Goal: Information Seeking & Learning: Learn about a topic

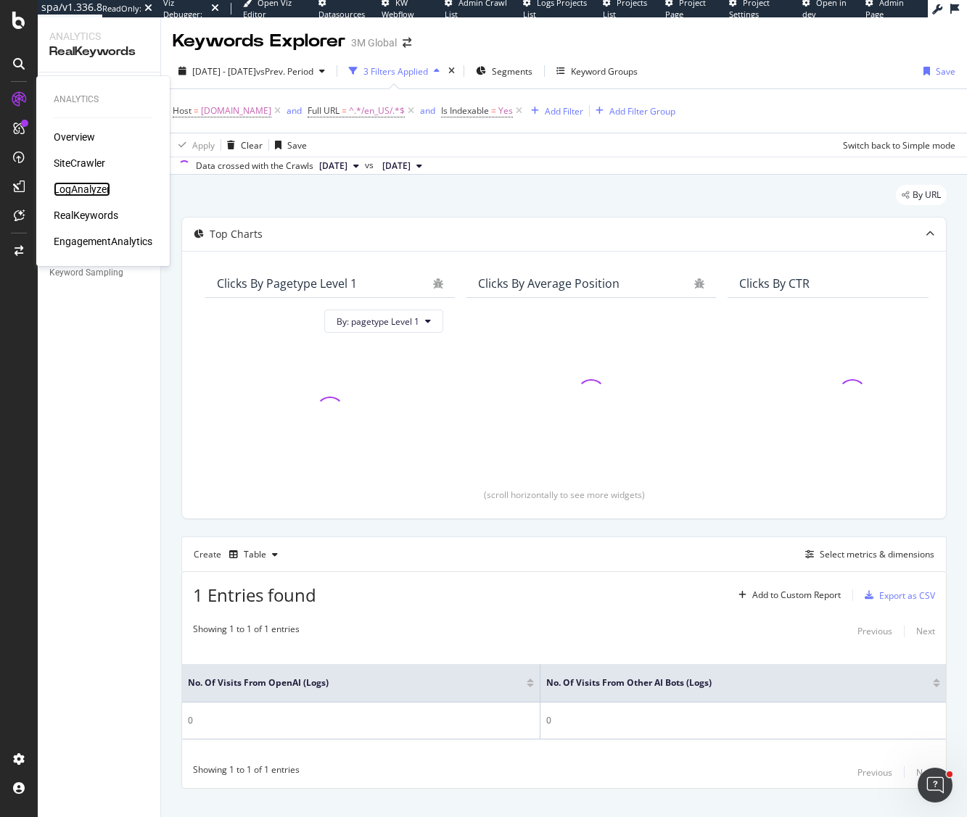
click at [74, 189] on div "LogAnalyzer" at bounding box center [82, 189] width 57 height 15
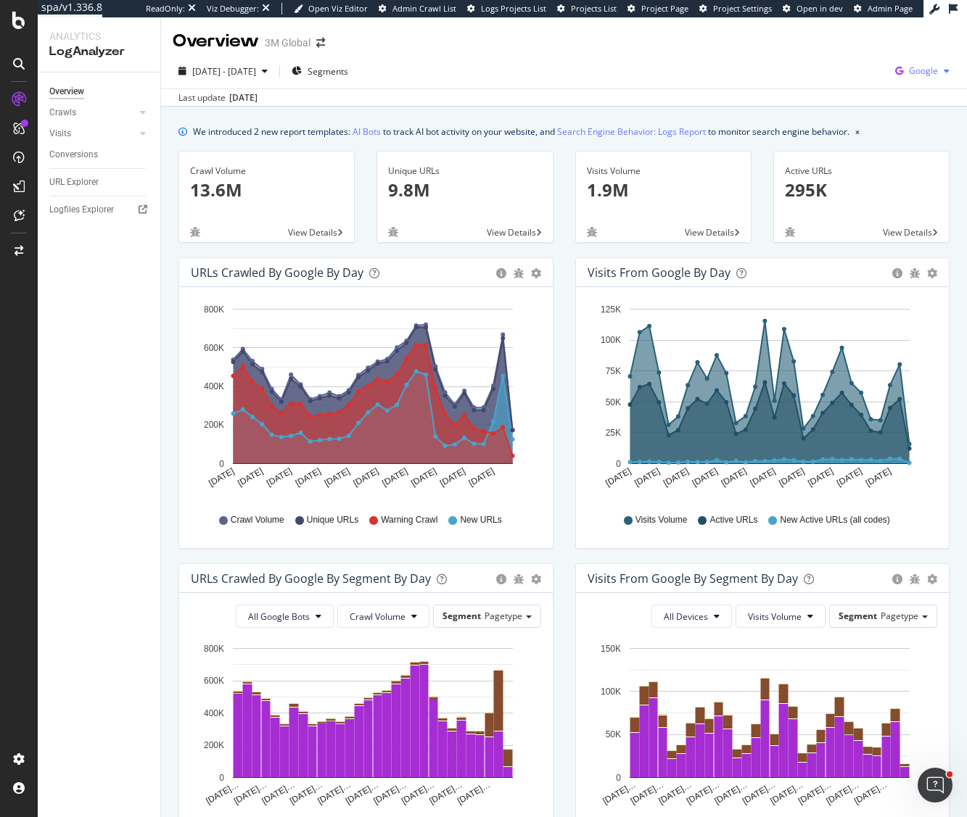
click at [928, 67] on span "Google" at bounding box center [923, 71] width 29 height 12
click at [931, 178] on span "OpenAI" at bounding box center [923, 180] width 54 height 13
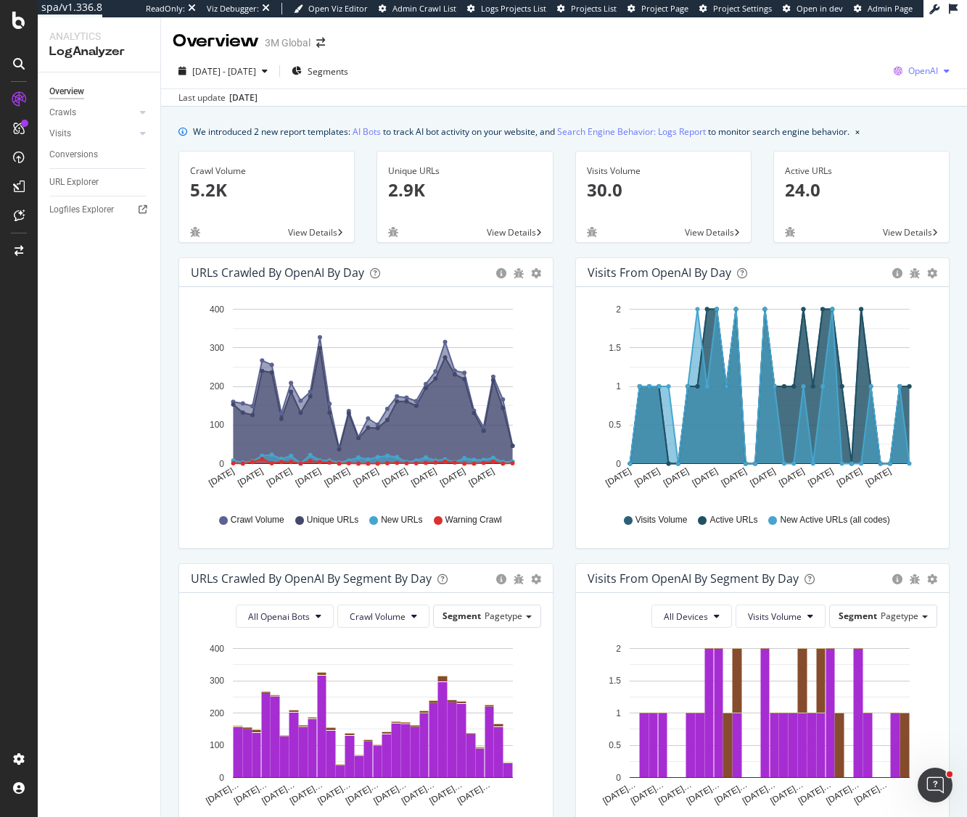
click at [928, 71] on span "OpenAI" at bounding box center [923, 71] width 30 height 12
click at [922, 202] on span "Other AI Bots" at bounding box center [923, 207] width 54 height 13
